Goal: Transaction & Acquisition: Purchase product/service

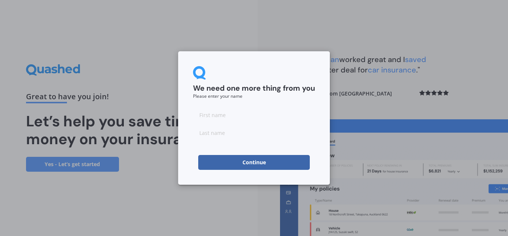
click at [249, 118] on input at bounding box center [254, 114] width 122 height 15
type input "[PERSON_NAME]"
type input "Lipscombe"
click at [262, 163] on button "Continue" at bounding box center [254, 162] width 112 height 15
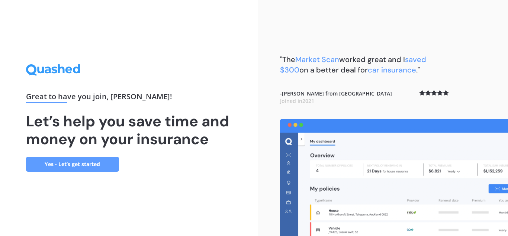
click at [96, 166] on link "Yes - Let’s get started" at bounding box center [72, 164] width 93 height 15
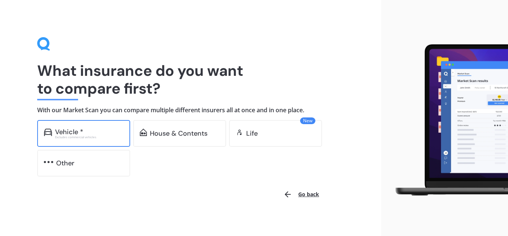
click at [86, 128] on div "Vehicle *" at bounding box center [89, 131] width 68 height 7
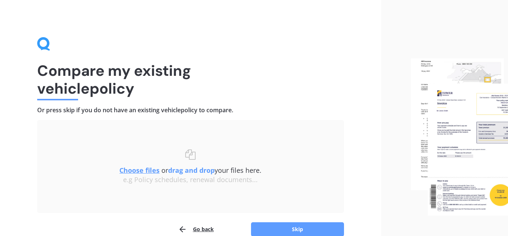
click at [147, 173] on u "Choose files" at bounding box center [139, 170] width 40 height 9
click at [312, 228] on button "Skip" at bounding box center [297, 229] width 93 height 14
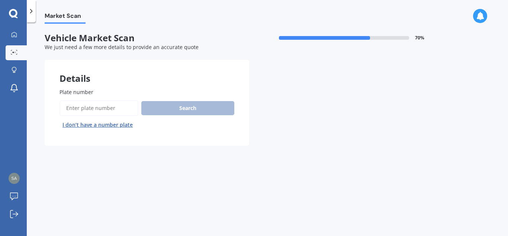
click at [95, 109] on input "Plate number" at bounding box center [98, 108] width 79 height 16
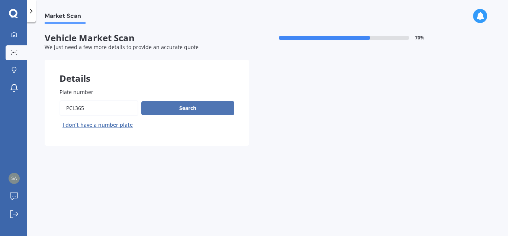
type input "PCL365"
click at [173, 110] on button "Search" at bounding box center [187, 108] width 93 height 14
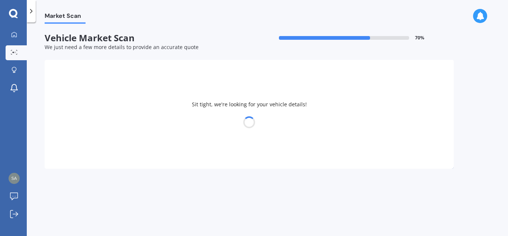
select select "BMW"
select select "X5"
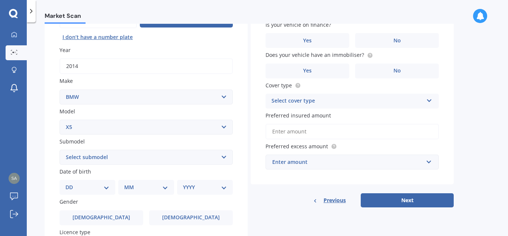
scroll to position [105, 0]
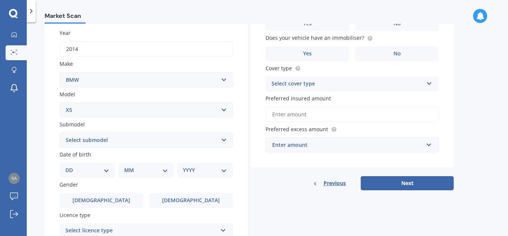
click at [59, 133] on select "Select submodel (All other) 3.0d 3.0d twin turbo 3.0i 3.0L Diesel 4WD Turbo 4.0…" at bounding box center [145, 140] width 173 height 15
select select "40D"
click option "40d" at bounding box center [0, 0] width 0 height 0
click at [65, 166] on select "DD 01 02 03 04 05 06 07 08 09 10 11 12 13 14 15 16 17 18 19 20 21 22 23 24 25 2…" at bounding box center [87, 170] width 44 height 8
select select "01"
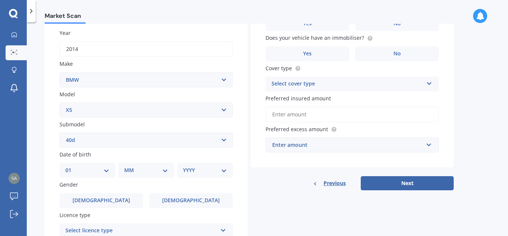
click option "01" at bounding box center [0, 0] width 0 height 0
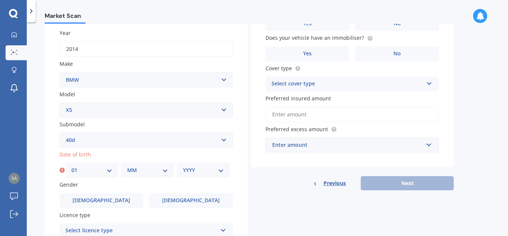
click at [127, 166] on select "MM 01 02 03 04 05 06 07 08 09 10 11 12" at bounding box center [147, 170] width 41 height 8
select select "08"
click option "08" at bounding box center [0, 0] width 0 height 0
click at [183, 166] on select "YYYY 2025 2024 2023 2022 2021 2020 2019 2018 2017 2016 2015 2014 2013 2012 2011…" at bounding box center [203, 170] width 41 height 8
select select "1970"
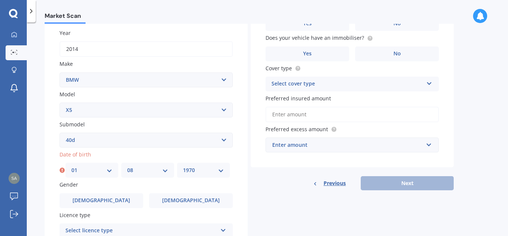
click option "1970" at bounding box center [0, 0] width 0 height 0
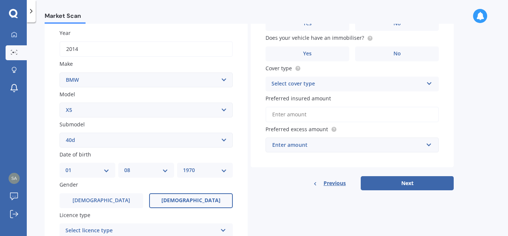
click at [200, 206] on label "[DEMOGRAPHIC_DATA]" at bounding box center [191, 200] width 84 height 15
click at [0, 0] on input "[DEMOGRAPHIC_DATA]" at bounding box center [0, 0] width 0 height 0
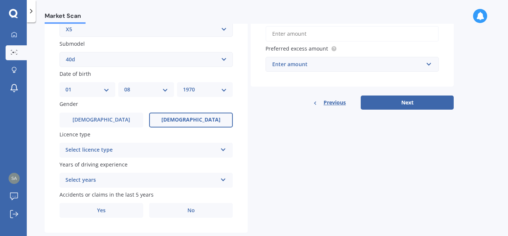
scroll to position [199, 0]
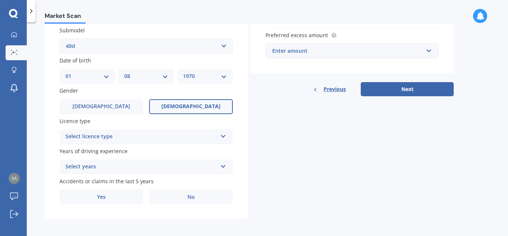
click at [221, 135] on icon at bounding box center [223, 134] width 6 height 5
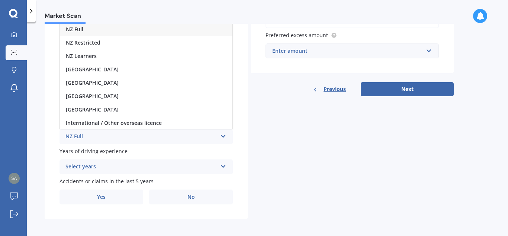
click at [118, 27] on div "NZ Full" at bounding box center [146, 29] width 173 height 13
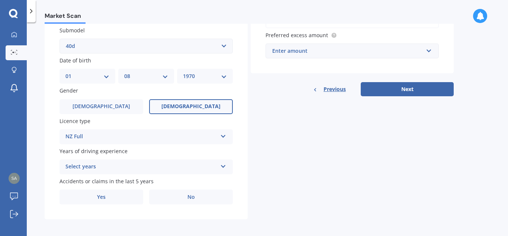
click at [117, 140] on div "NZ Full" at bounding box center [141, 136] width 152 height 9
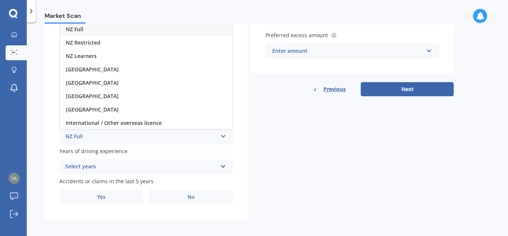
click at [117, 140] on div "NZ Full" at bounding box center [141, 136] width 152 height 9
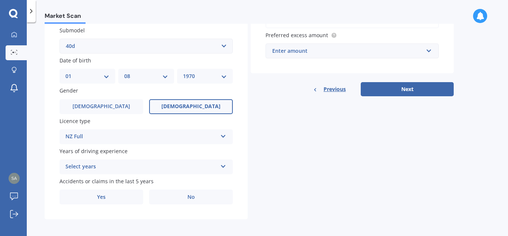
click at [117, 171] on div "Select years" at bounding box center [141, 166] width 152 height 9
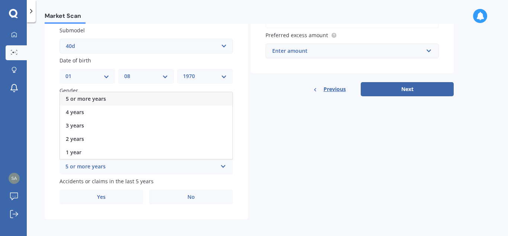
click at [111, 102] on div "5 or more years" at bounding box center [146, 98] width 173 height 13
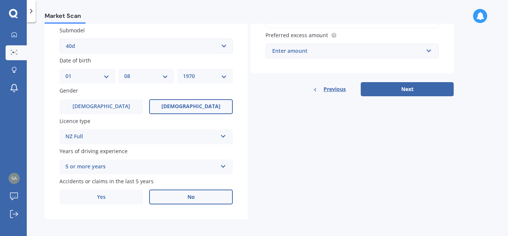
click at [170, 199] on label "No" at bounding box center [191, 197] width 84 height 15
click at [0, 0] on input "No" at bounding box center [0, 0] width 0 height 0
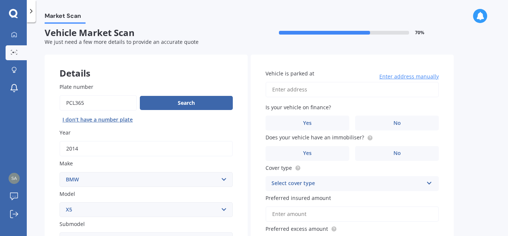
scroll to position [0, 0]
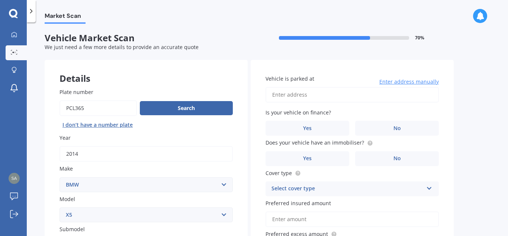
click at [342, 94] on input "Vehicle is parked at" at bounding box center [351, 95] width 173 height 16
type input "[STREET_ADDRESS]"
click at [402, 129] on label "No" at bounding box center [397, 128] width 84 height 15
click at [0, 0] on input "No" at bounding box center [0, 0] width 0 height 0
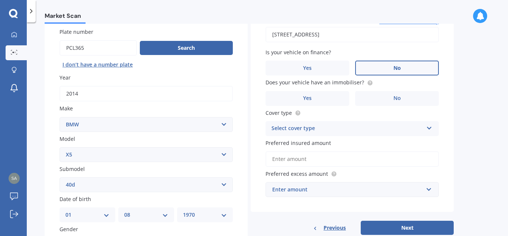
scroll to position [69, 0]
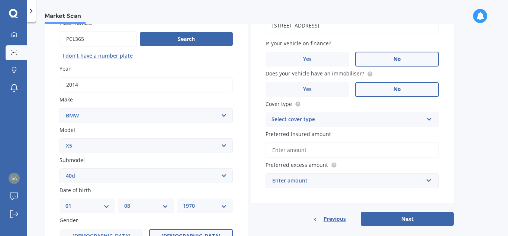
click at [406, 88] on label "No" at bounding box center [397, 89] width 84 height 15
click at [0, 0] on input "No" at bounding box center [0, 0] width 0 height 0
click at [318, 90] on label "Yes" at bounding box center [307, 89] width 84 height 15
click at [0, 0] on input "Yes" at bounding box center [0, 0] width 0 height 0
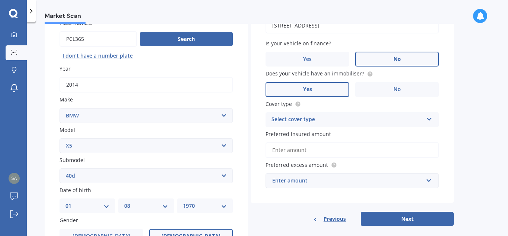
click at [320, 116] on div "Select cover type Comprehensive Third Party, Fire & Theft Third Party" at bounding box center [351, 119] width 173 height 15
click at [304, 135] on span "Comprehensive" at bounding box center [291, 134] width 39 height 7
click at [298, 154] on input "Preferred insured amount" at bounding box center [351, 150] width 173 height 16
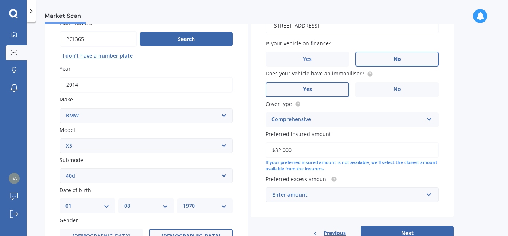
type input "$32,000"
click at [357, 194] on div "Enter amount" at bounding box center [347, 195] width 151 height 8
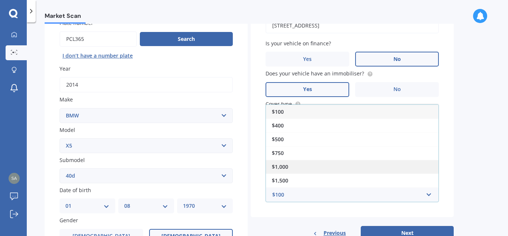
click at [330, 166] on div "$1,000" at bounding box center [352, 167] width 173 height 14
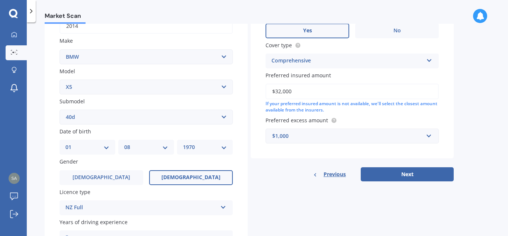
scroll to position [130, 0]
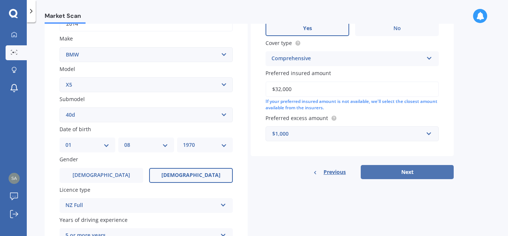
click at [421, 172] on button "Next" at bounding box center [407, 172] width 93 height 14
select select "01"
select select "08"
select select "1970"
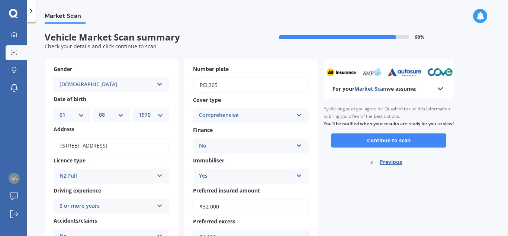
scroll to position [0, 0]
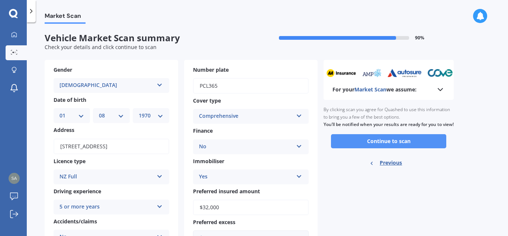
click at [397, 148] on button "Continue to scan" at bounding box center [388, 141] width 115 height 14
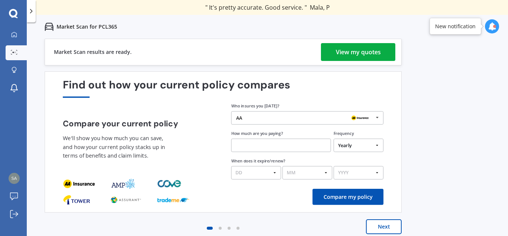
click at [353, 53] on div "View my quotes" at bounding box center [358, 52] width 45 height 18
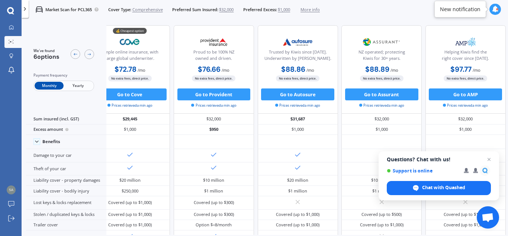
scroll to position [0, 21]
click at [487, 159] on span "Open chat" at bounding box center [488, 159] width 9 height 9
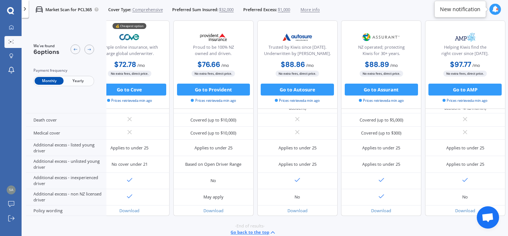
scroll to position [339, 21]
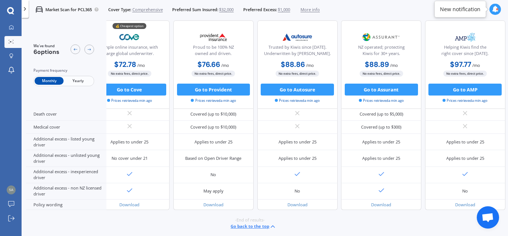
click at [89, 80] on span "Yearly" at bounding box center [78, 81] width 29 height 8
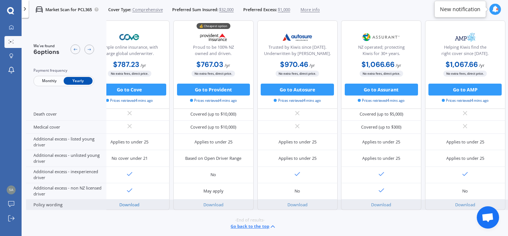
click at [138, 204] on link "Download" at bounding box center [129, 205] width 20 height 6
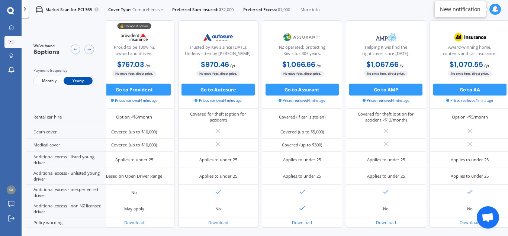
scroll to position [316, 120]
